Goal: Find specific page/section: Find specific page/section

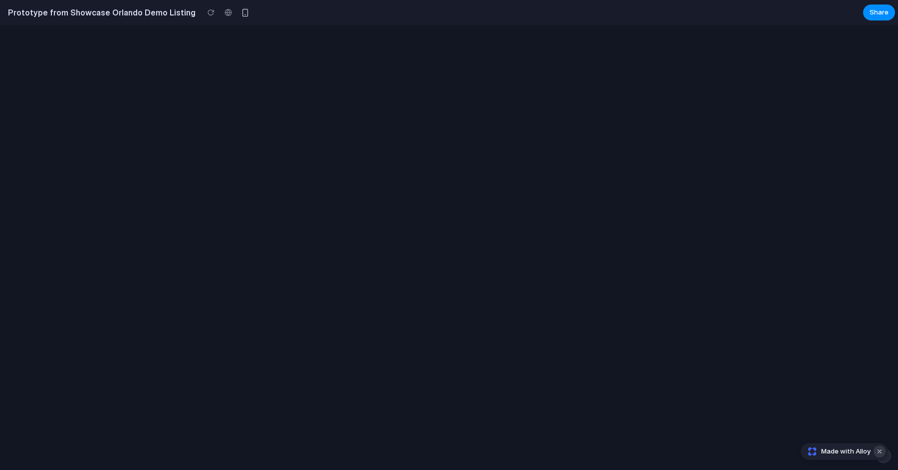
click at [880, 452] on button "Dismiss watermark" at bounding box center [880, 451] width 12 height 12
click at [574, 343] on div at bounding box center [449, 247] width 898 height 445
click at [879, 449] on button "Dismiss watermark" at bounding box center [880, 451] width 12 height 12
click at [459, 264] on span "Try again" at bounding box center [449, 266] width 29 height 10
